Goal: Answer question/provide support

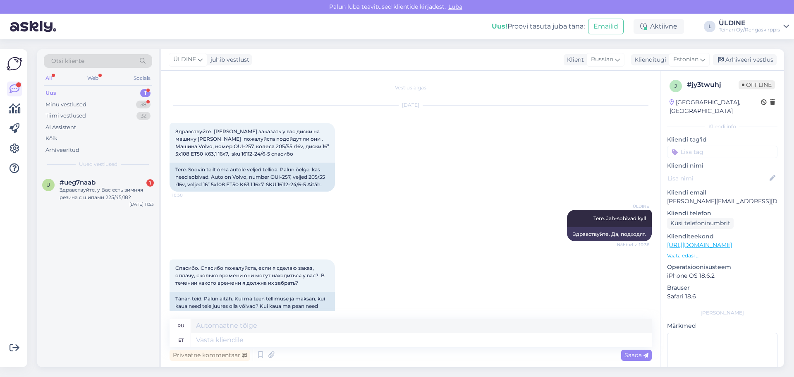
scroll to position [391, 0]
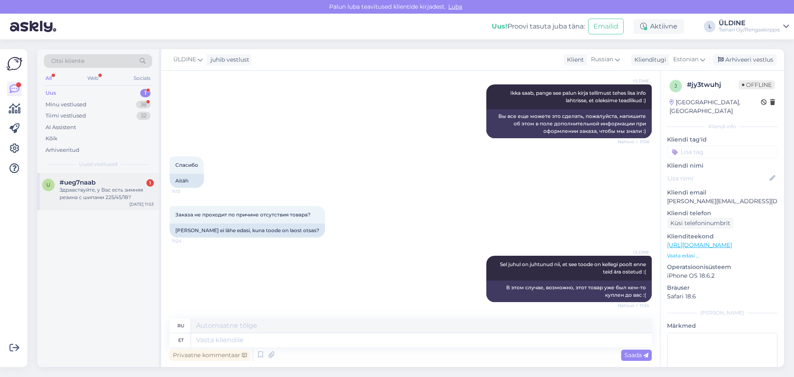
click at [81, 191] on div "Здравствуйте, у Вас есть зимняя резина с шипами 225/45/18?" at bounding box center [107, 193] width 94 height 15
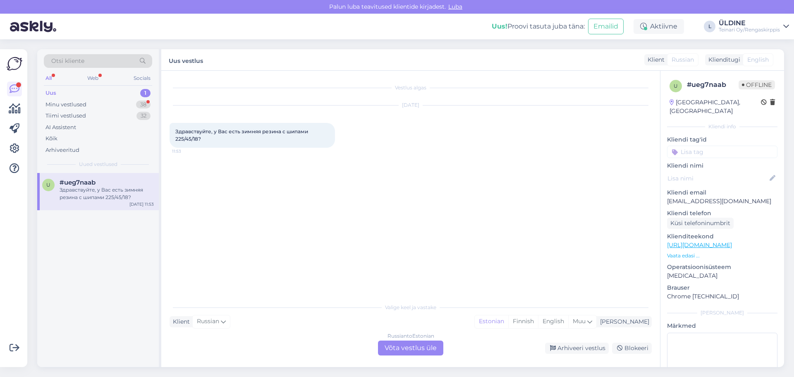
click at [400, 348] on div "Russian to Estonian Võta vestlus üle" at bounding box center [410, 347] width 65 height 15
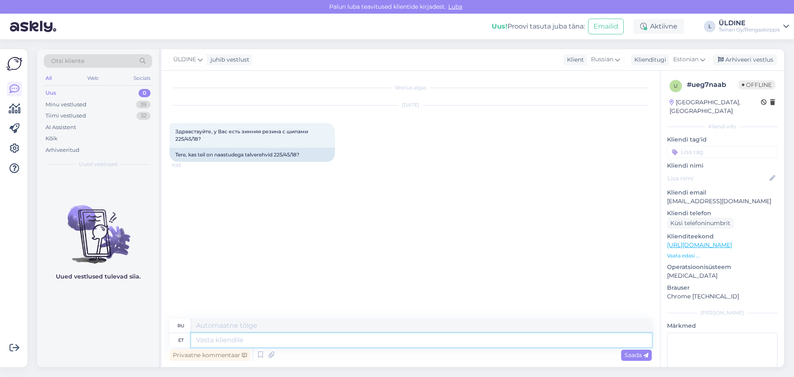
paste textarea "225/45R18 LingLong Green-Max Winter Grip 2 95T/ nasta"
type textarea "225/45R18 LingLong Green-Max Winter Grip 2 95T/ nasta"
type textarea "225/45R18 LingLong Green-Max Winter Grip 2 95T/ шип"
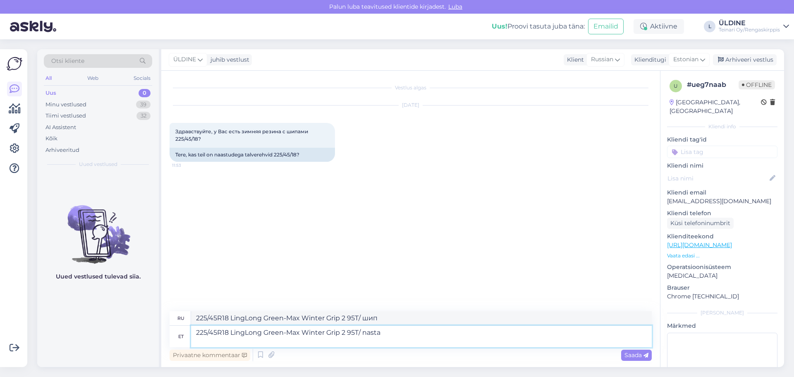
drag, startPoint x: 402, startPoint y: 336, endPoint x: 393, endPoint y: 330, distance: 10.8
click at [392, 330] on textarea "225/45R18 LingLong Green-Max Winter Grip 2 95T/ nasta" at bounding box center [421, 336] width 461 height 22
paste textarea "127,00€/kpl"
type textarea "225/45R18 LingLong Green-Max Winter Grip 2 95T/ nasta 127,00€/kpl"
type textarea "225/45R18 LingLong Green-Max Winter Grip 2 95 зубцов/шип €127.00/шт."
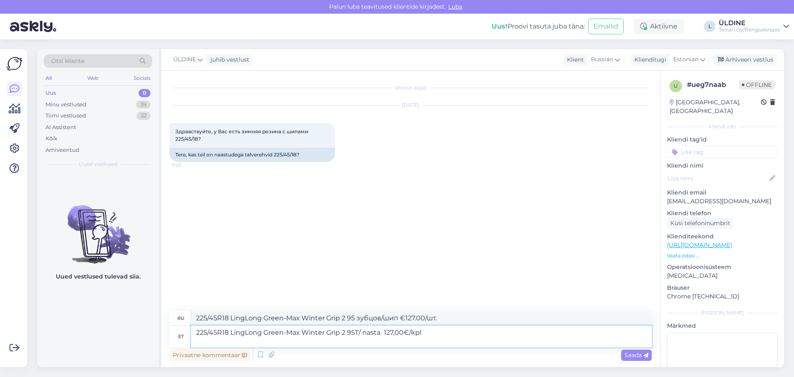
click at [198, 333] on textarea "225/45R18 LingLong Green-Max Winter Grip 2 95T/ nasta 127,00€/kpl" at bounding box center [421, 336] width 461 height 22
click at [197, 333] on textarea "225/45R18 LingLong Green-Max Winter Grip 2 95T/ nasta 127,00€/kpl" at bounding box center [421, 336] width 461 height 22
type textarea "H225/45R18 LingLong Green-Max Winter Grip 2 95T/ nasta 127,00€/kpl"
type textarea "H225/45R18 LingLong Green-Max Winter Grip 2 95T/ шип 127,00 евро/шт."
type textarea "Hei225/45R18 LingLong Green-Max Winter Grip 2 95T/ nasta 127,00€/kpl"
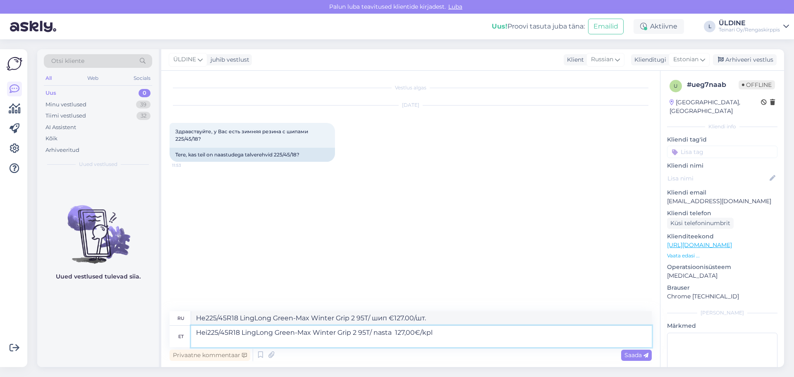
type textarea "Hei225/45R18 LingLong Green-Max Winter Grip 2 95T/ шип €127.00/шт."
type textarea "Hei 225/45R18 LingLong Green-Max Winter Grip 2 95T/ nasta 127,00€/kpl"
type textarea "Hey 225/45R18 LingLong Green-Max Winter Grip 2 95 зубцов/шип €127.00/шт."
type textarea "Hei l225/45R18 LingLong Green-Max Winter Grip 2 95T/ nasta 127,00€/kpl"
type textarea "Hey l225/45R18 LingLong Green-Max Winter Grip 2 95T/ шип €127.00/шт."
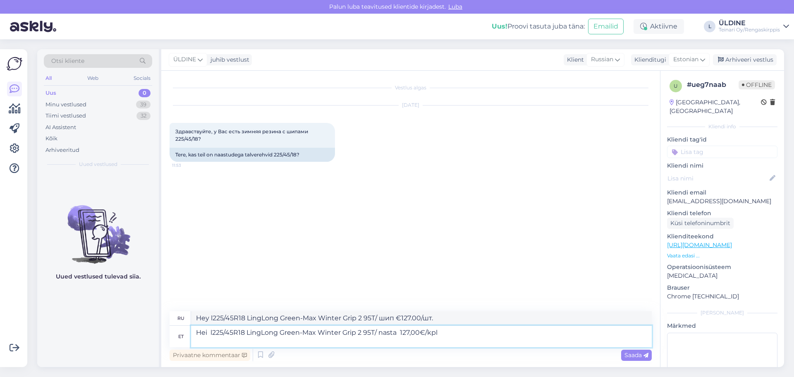
type textarea "Hei lö225/45R18 LingLong Green-Max Winter Grip 2 95T/ nasta 127,00€/kpl"
type textarea "Hey lö225/45R18 LingLong Green-Max Winter Grip 2 95T/ stud €127.00/pc"
type textarea "Hei löyt225/45R18 LingLong Green-Max Winter Grip 2 95T/ nasta 127,00€/kpl"
type textarea "Hey löyt225/45R18 LingLong Green-Max Winter Grip 2 95T/ stud €127.00/pc"
type textarea "Hei löytyy225/45R18 LingLong Green-Max Winter Grip 2 95T/ nasta 127,00€/kpl"
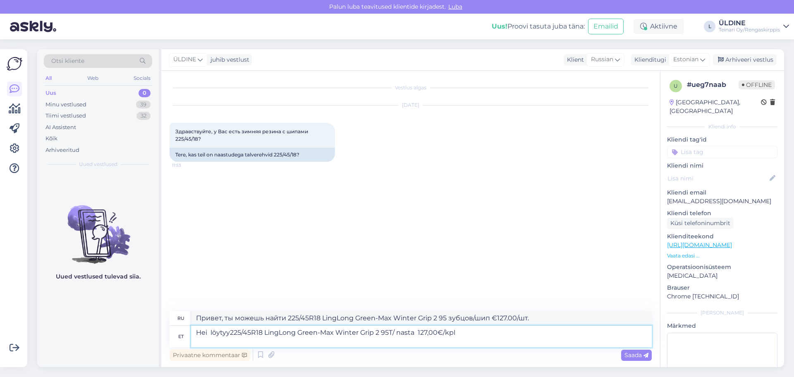
type textarea "Привет, я нашел 225/45R18 LingLong Green-Max Winter Grip 2 95 зубцов/шип по цен…"
type textarea "Hei löyt225/45R18 LingLong Green-Max Winter Grip 2 95T/ nasta 127,00€/kpl"
type textarea "Привет, я нашел 225/45R18 LingLong Green-Max Winter Grip 2 95 зубцов/шип по цен…"
type textarea "Hei löy225/45R18 LingLong Green-Max Winter Grip 2 95T/ nasta 127,00€/kpl"
type textarea "Hey löyt225/45R18 LingLong Green-Max Winter Grip 2 95T/ stud €127.00/pc"
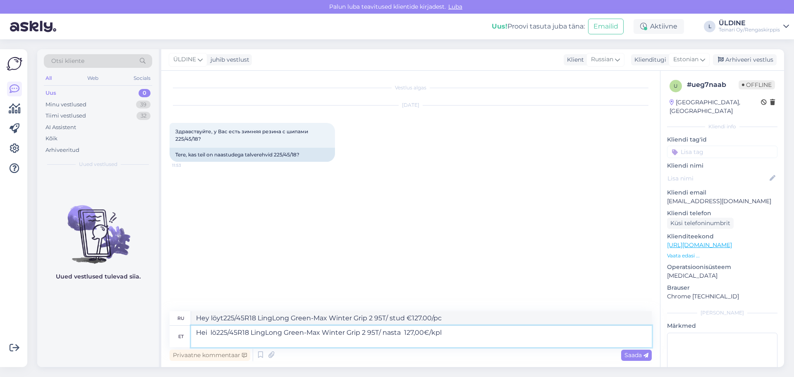
type textarea "Hei l225/45R18 LingLong Green-Max Winter Grip 2 95T/ nasta 127,00€/kpl"
type textarea "Hey l225/45R18 LingLong Green-Max Winter Grip 2 95T/ шип €127.00/шт."
type textarea "Hei 225/45R18 LingLong Green-Max Winter Grip 2 95T/ nasta 127,00€/kpl"
type textarea "Hey 225/45R18 LingLong Green-Max Winter Grip 2 95 зубцов/шип €127.00/шт."
type textarea "Hei he225/45R18 LingLong Green-Max Winter Grip 2 95T/ nasta 127,00€/kpl"
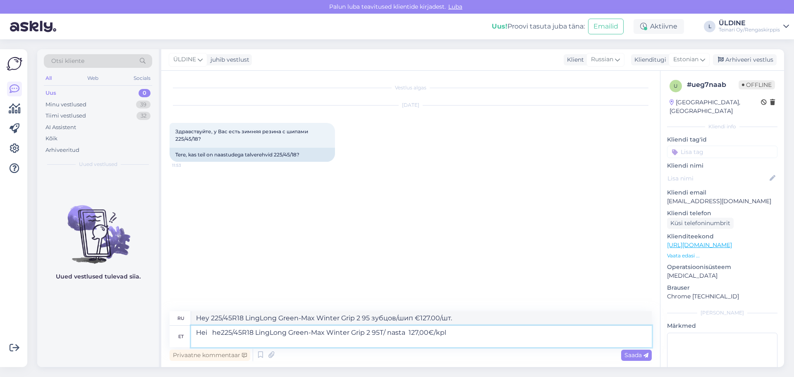
type textarea "Hey h225/45R18 LingLong Green-Max Winter Grip 2 95T/ шип €127.00/шт."
type textarea "Hei het225/45R18 LingLong Green-Max Winter Grip 2 95T/ nasta 127,00€/kpl"
type textarea "Hei he225/45R18 LingLong Green-Max Winter Grip 2 95T/ stud €127.00/pc"
type textarea "Hei heti225/45R18 LingLong Green-Max Winter Grip 2 95T/ nasta 127,00€/kpl"
type textarea "Hey het225/45R18 LingLong Green-Max Winter Grip 2 95T/ stud €127.00/pc"
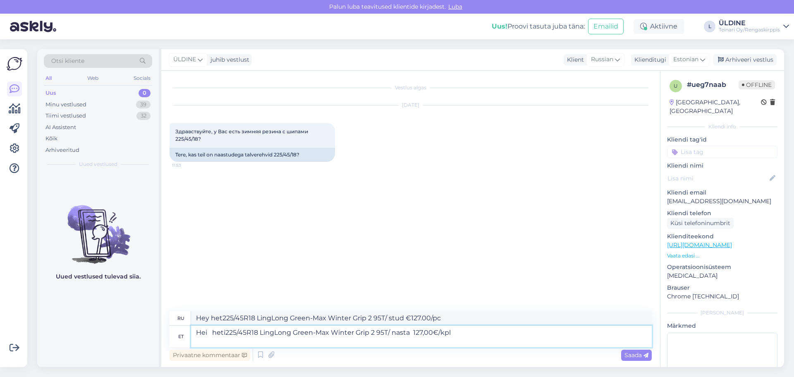
type textarea "Hei heti 225/45R18 LingLong Green-Max Winter Grip 2 95T/ nasta 127,00€/kpl"
type textarea "Привет, 225/45R18 LingLong Green-Max Winter Grip 2 95 зубцов/шип €127.00/шт."
type textarea "Hei heti saa225/45R18 LingLong Green-Max Winter Grip 2 95T/ nasta 127,00€/kpl"
type textarea "Привет, s225/45R18 LingLong Green-Max Winter Grip 2 95T/ шип €127.00/шт."
type textarea "Hei heti saat225/45R18 LingLong Green-Max Winter Grip 2 95T/ nasta 127,00€/kpl"
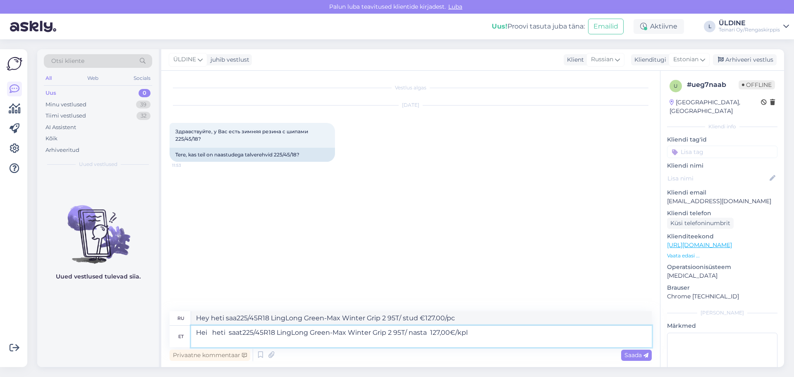
type textarea "Привет, sa225/45R18 LingLong Green-Max Winter Grip 2 95T/ шипы 127,00 евро/шт."
type textarea "Hei heti saata225/45R18 LingLong Green-Max Winter Grip 2 95T/ nasta 127,00€/kpl"
type textarea "Привет, пришлите сейчас 225/45R18 LingLong Green-Max Winter Grip 2 95 зубцов/ши…"
type textarea "Hei heti saatab225/45R18 LingLong Green-Max Winter Grip 2 95T/ nasta 127,00€/kpl"
type textarea "Привет, я скоро отправлю 225/45R18 LingLong Green-Max Winter Grip 2 95 зубцов/ш…"
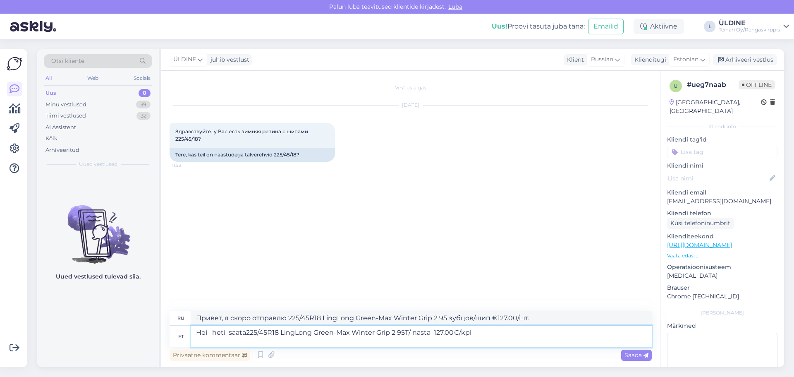
type textarea "Hei heti saatav225/45R18 LingLong Green-Max Winter Grip 2 95T/ nasta 127,00€/kpl"
type textarea "Привет, доставка уже сейчас225/45R18 LingLong Green-Max Winter Grip 2 95 зубцов…"
type textarea "Hei heti saatavil225/45R18 LingLong Green-Max Winter Grip 2 95T/ nasta 127,00€/…"
type textarea "Hey heti saatavi225/45R18 LingLong Green-Max Winter Grip 2 95T/ stud €127.00/pc"
type textarea "Hei heti saatavill225/45R18 LingLong Green-Max Winter Grip 2 95T/ nasta 127,00€…"
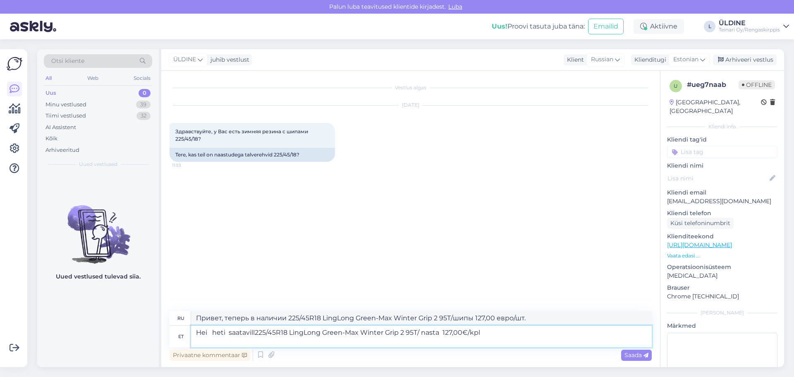
type textarea "Hei heti saatavill225/45R18 LingLong Green-Max Winter Grip 2 95T/шип 127,00 €/ш…"
type textarea "Hei heti saatavill 225/45R18 LingLong Green-Max Winter Grip 2 95T/ nasta 127,00…"
type textarea "Hei heti saatvall 225/45R18 LingLong Green-Max Winter Grip 2 95T/шип 127,00 €/ш…"
click at [209, 329] on textarea "Hei heti saatavill 225/45R18 LingLong Green-Max Winter Grip 2 95T/ nasta 127,00…" at bounding box center [421, 336] width 461 height 22
type textarea "Hei, heti saatavill 225/45R18 LingLong Green-Max Winter Grip 2 95T/ nasta 127,0…"
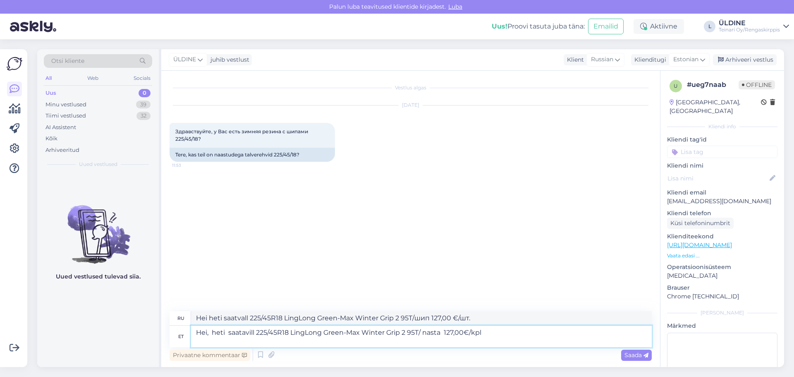
type textarea "Привет, отправь прямо сейчас 225/45R18 LingLong Green-Max Winter Grip 2 95 зубц…"
click at [490, 331] on textarea "Hei, heti saatavill 225/45R18 LingLong Green-Max Winter Grip 2 95T/ nasta 127,0…" at bounding box center [421, 336] width 461 height 22
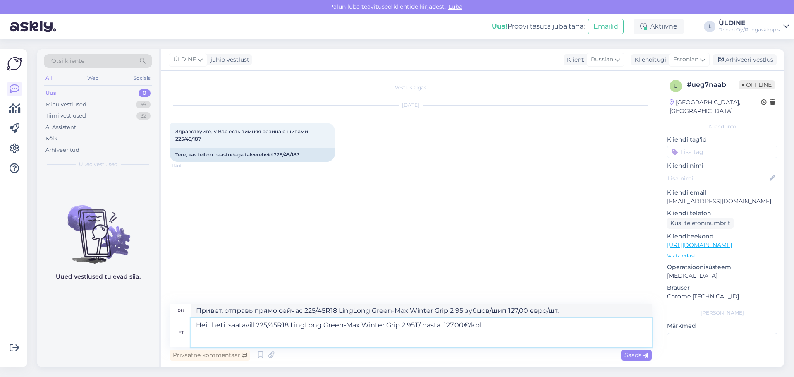
paste textarea "[URL][DOMAIN_NAME]"
type textarea "Hei, heti saatavill 225/45R18 LingLong Green-Max Winter Grip 2 95T/ nasta 127,0…"
type textarea "Привет, отправьте сейчас 225/45R18 LingLong Green-Max Winter Grip 2 95T/ nasta …"
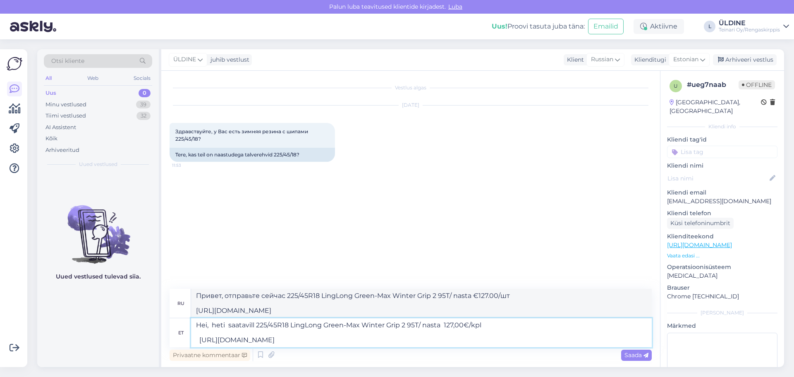
click at [197, 339] on textarea "Hei, heti saatavill 225/45R18 LingLong Green-Max Winter Grip 2 95T/ nasta 127,0…" at bounding box center [421, 332] width 461 height 29
type textarea "Hei, heti saatavill 225/45R18 LingLong Green-Max Winter Grip 2 95T/ nasta 127,0…"
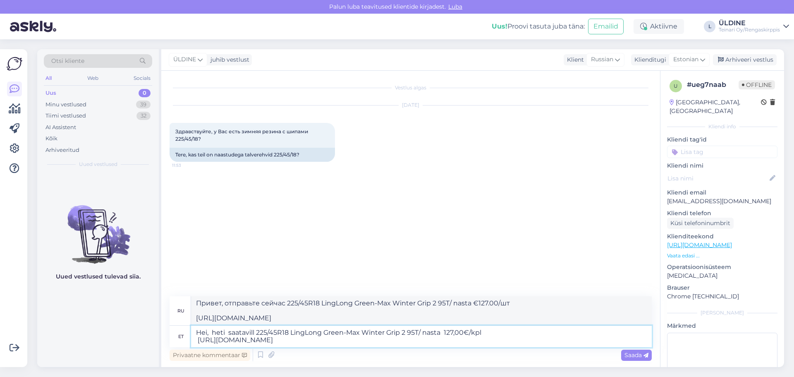
type textarea "Привет, отправь сейчас 225/45R18 LingLong Green-Max Winter Grip 2 95T/ nasta €1…"
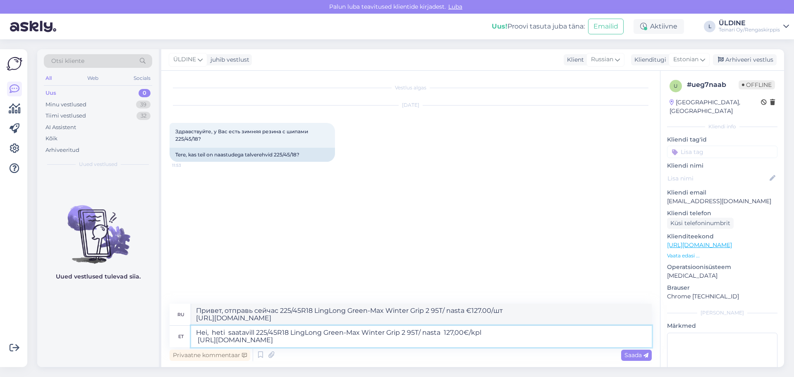
click at [197, 341] on textarea "Hei, heti saatavill 225/45R18 LingLong Green-Max Winter Grip 2 95T/ nasta 127,0…" at bounding box center [421, 336] width 461 height 22
type textarea "Hei, heti saatavill 225/45R18 LingLong Green-Max Winter Grip 2 95T/ nasta 127,0…"
click at [630, 356] on span "Saada" at bounding box center [636, 354] width 24 height 7
